Goal: Transaction & Acquisition: Purchase product/service

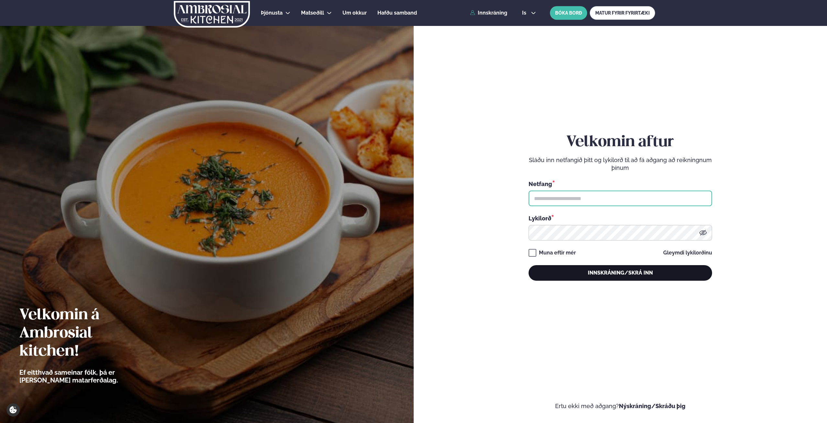
type input "**********"
click at [645, 276] on button "Innskráning/Skrá inn" at bounding box center [621, 273] width 184 height 16
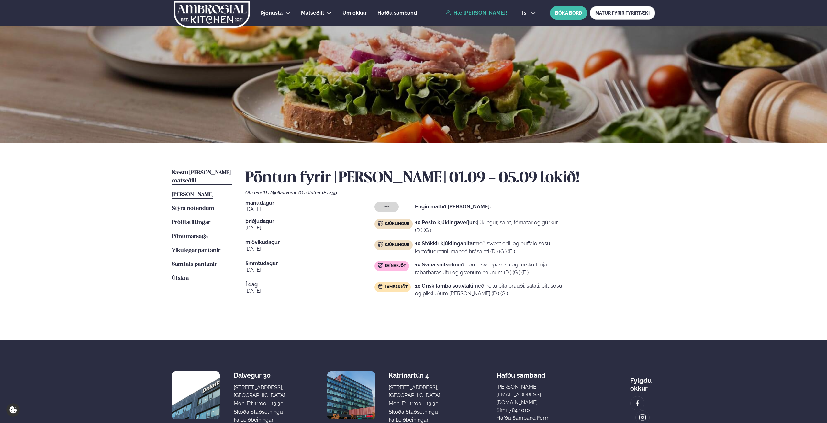
click at [189, 176] on link "Næstu [PERSON_NAME] matseðill Næsta vika" at bounding box center [202, 177] width 61 height 16
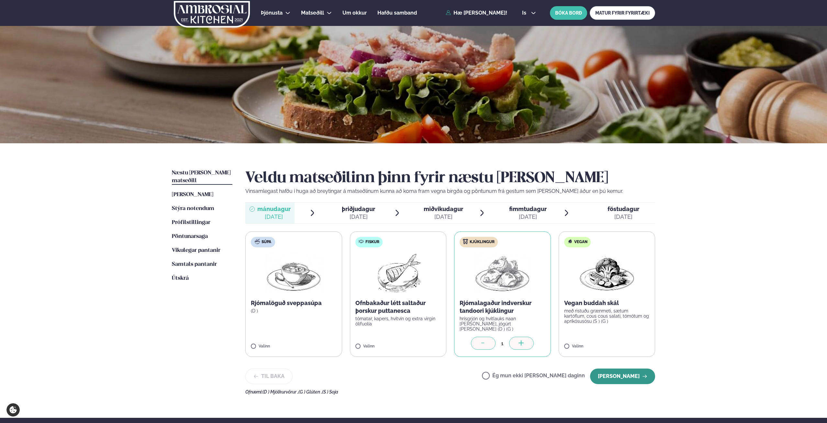
click at [619, 372] on button "[PERSON_NAME]" at bounding box center [622, 376] width 65 height 16
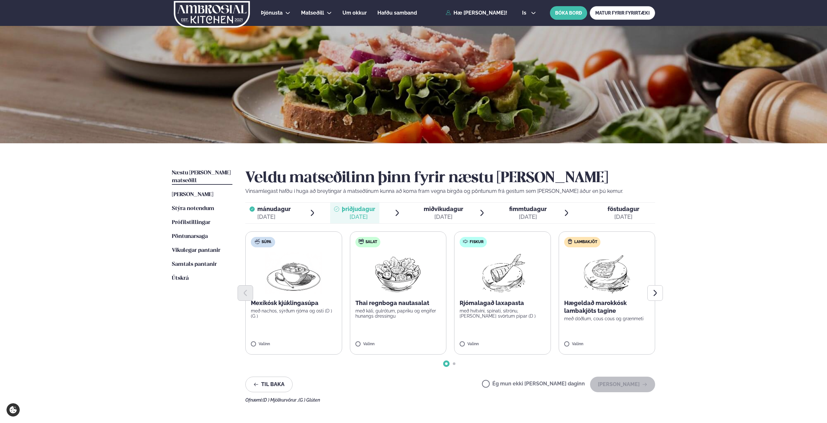
click at [447, 215] on div "[DATE]" at bounding box center [444, 217] width 40 height 8
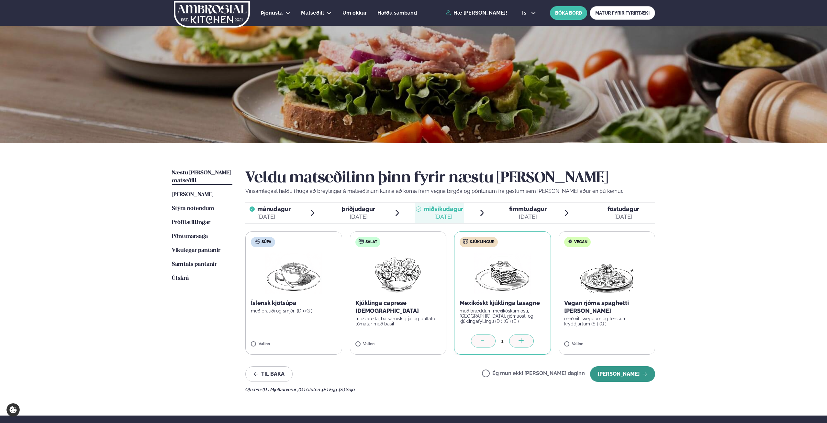
click at [617, 370] on button "[PERSON_NAME]" at bounding box center [622, 374] width 65 height 16
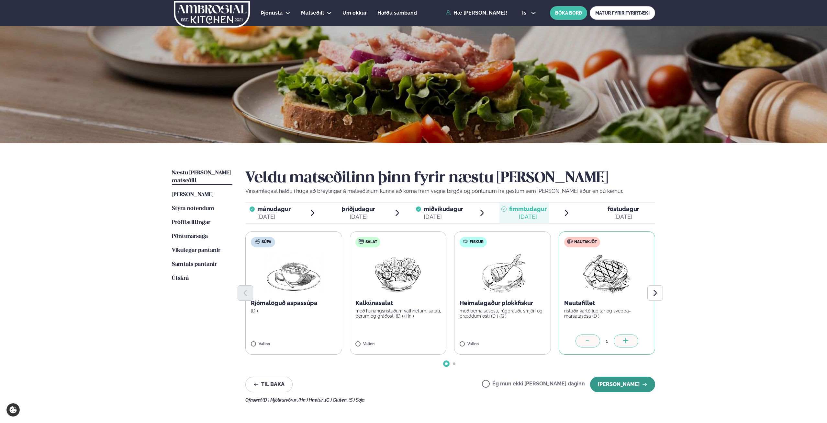
click at [627, 386] on button "[PERSON_NAME]" at bounding box center [622, 384] width 65 height 16
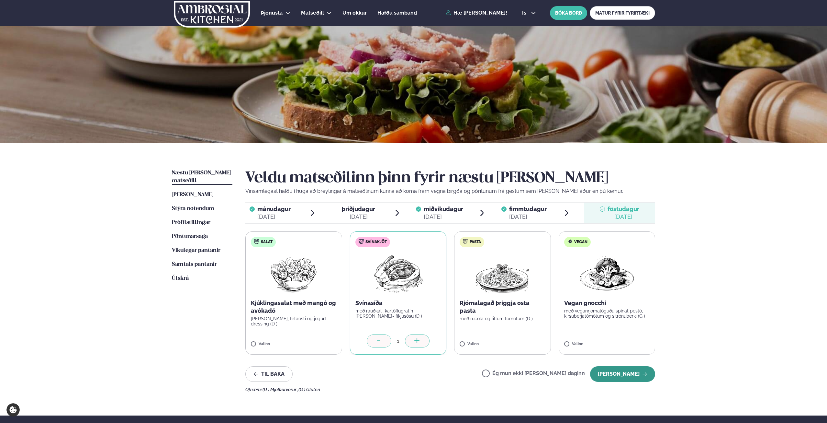
click at [618, 376] on button "[PERSON_NAME]" at bounding box center [622, 374] width 65 height 16
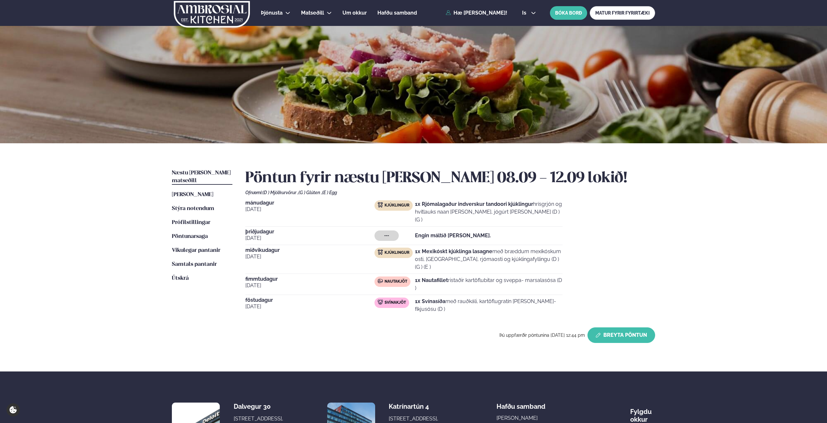
click at [640, 327] on button "Breyta Pöntun" at bounding box center [622, 335] width 68 height 16
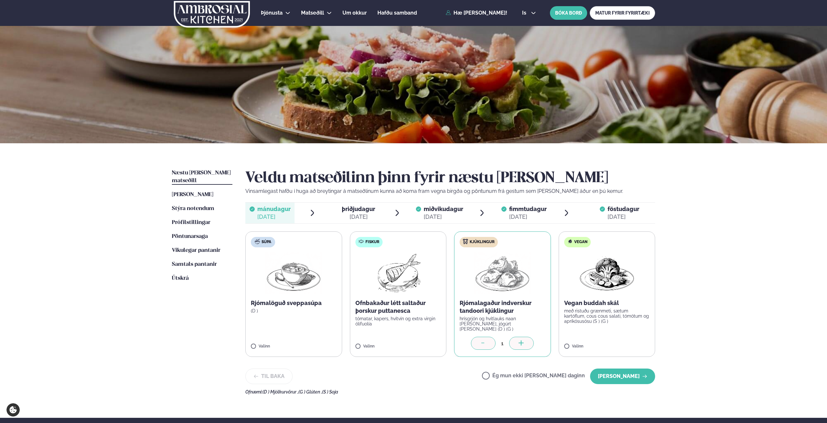
click at [528, 212] on div "fimmtudagur fim." at bounding box center [528, 209] width 38 height 8
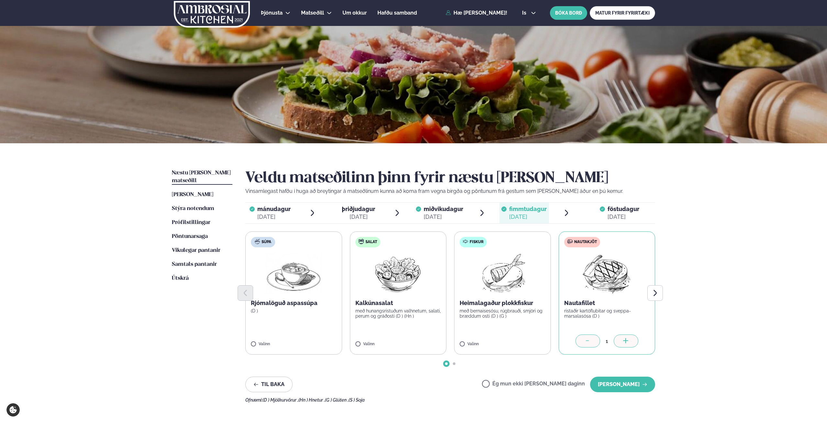
click at [593, 339] on div at bounding box center [588, 340] width 25 height 13
click at [529, 382] on label "Ég mun ekki [PERSON_NAME] daginn" at bounding box center [533, 384] width 103 height 7
click at [641, 390] on button "[PERSON_NAME]" at bounding box center [622, 384] width 65 height 16
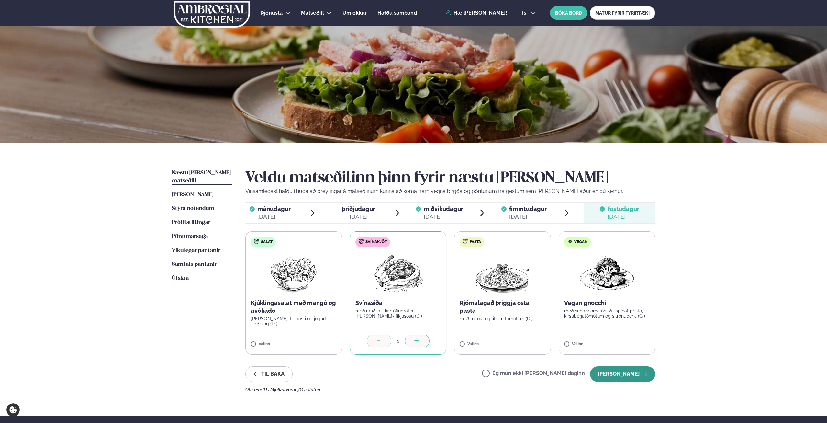
click at [638, 377] on button "[PERSON_NAME]" at bounding box center [622, 374] width 65 height 16
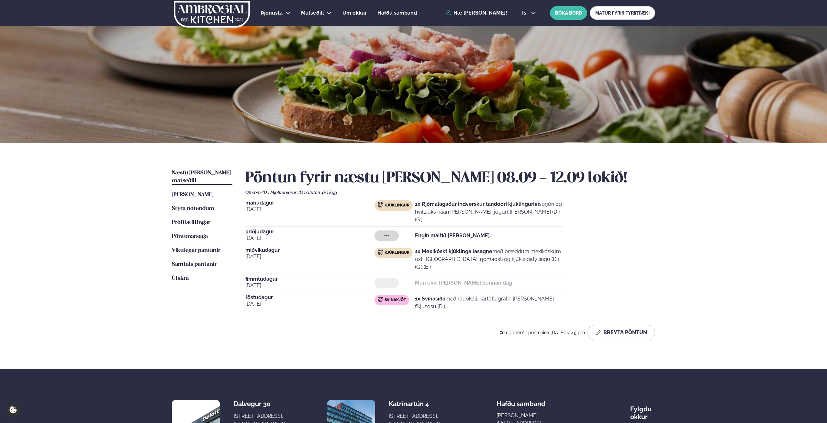
click at [553, 1] on div "Þjónusta Hádegismatur fyrir fyrirtæki Fyrirtækja veitingar Einkapartý Matseðill…" at bounding box center [414, 13] width 522 height 26
